Goal: Task Accomplishment & Management: Manage account settings

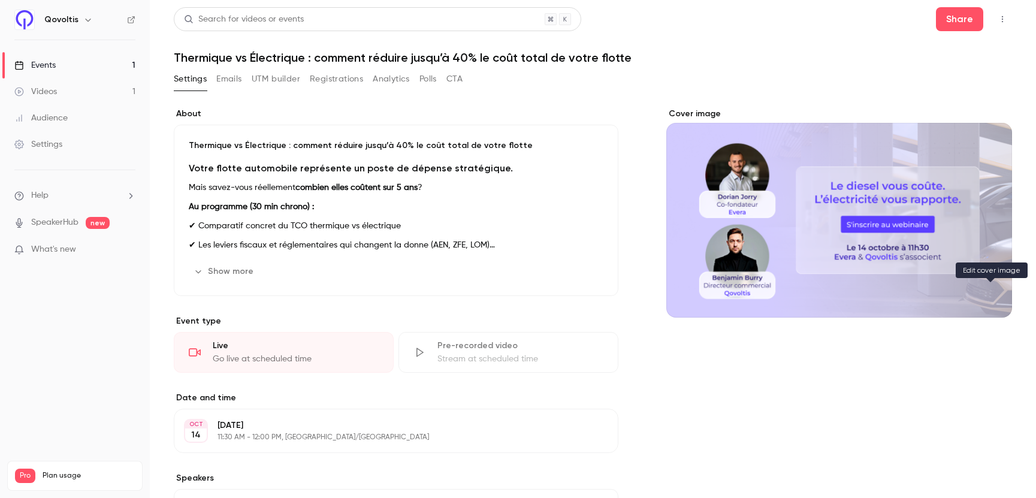
click at [993, 302] on button "Cover image" at bounding box center [991, 296] width 24 height 24
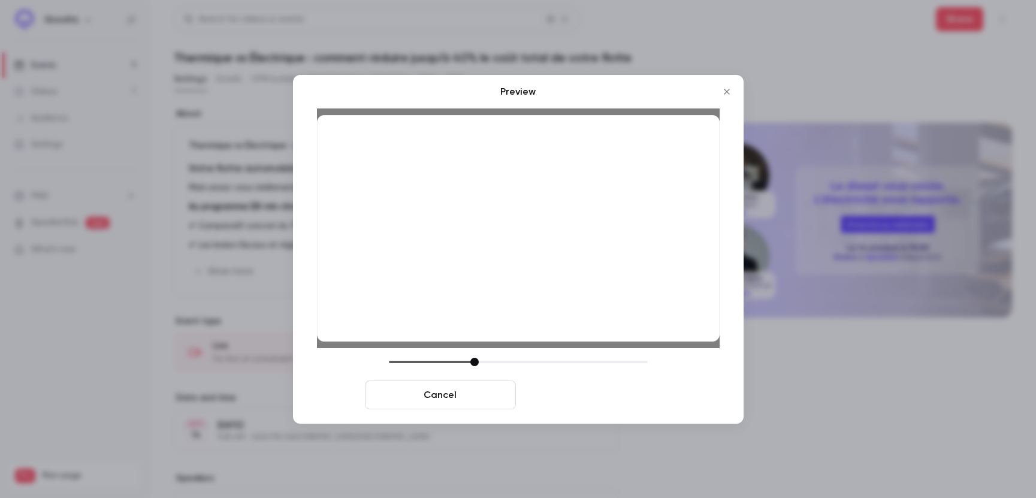
click at [587, 392] on button "Save cover" at bounding box center [596, 395] width 151 height 29
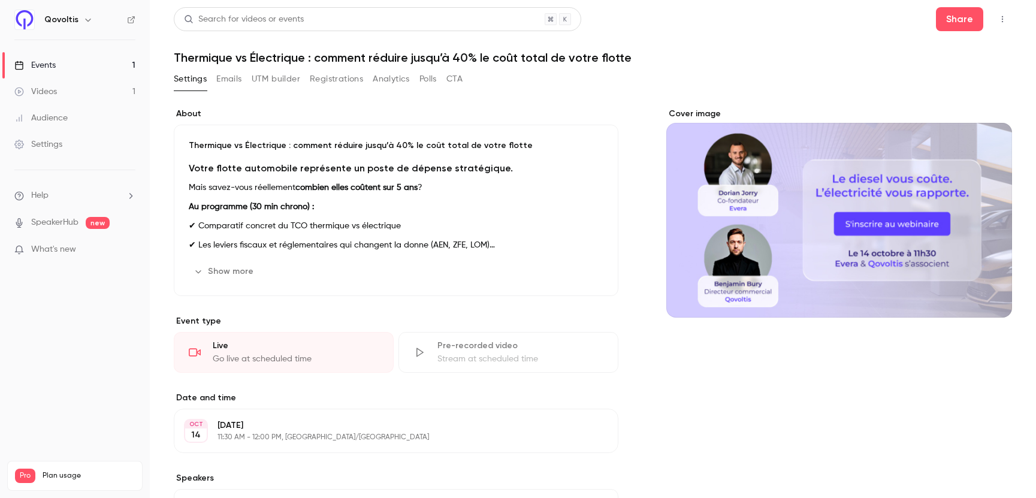
click at [230, 79] on button "Emails" at bounding box center [228, 79] width 25 height 19
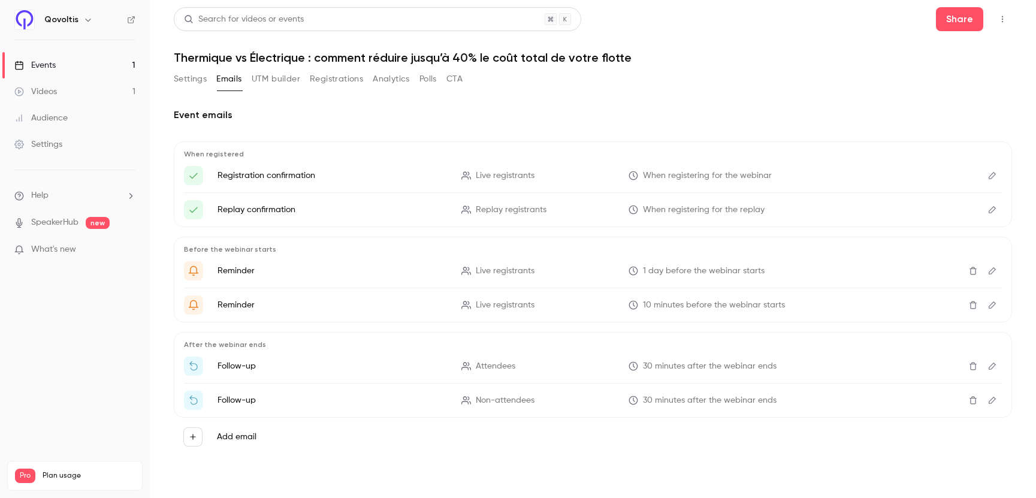
click at [272, 74] on button "UTM builder" at bounding box center [276, 79] width 49 height 19
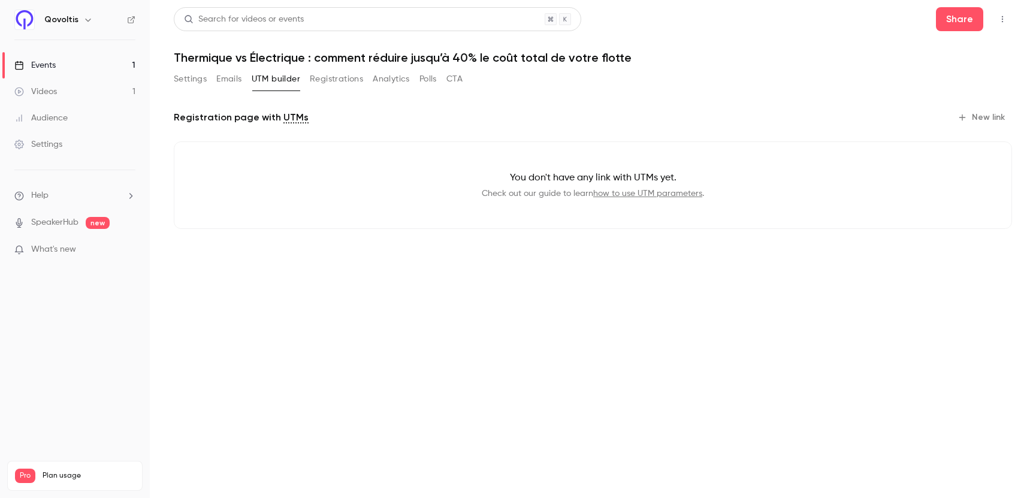
click at [334, 77] on button "Registrations" at bounding box center [336, 79] width 53 height 19
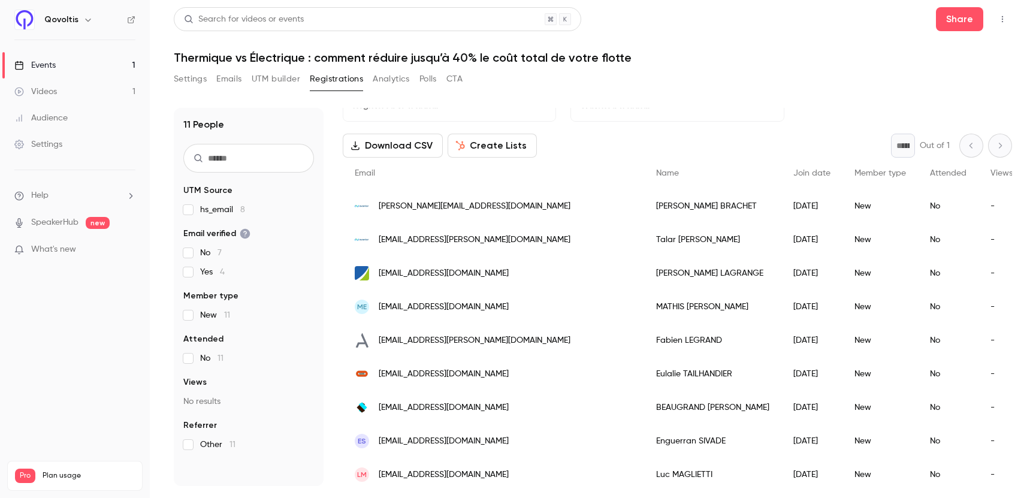
scroll to position [105, 0]
